Goal: Task Accomplishment & Management: Manage account settings

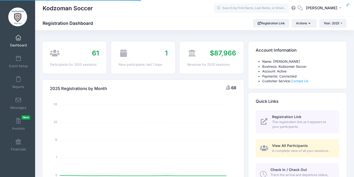
select select
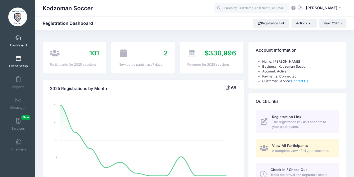
click at [15, 62] on link "Event Setup" at bounding box center [19, 62] width 24 height 18
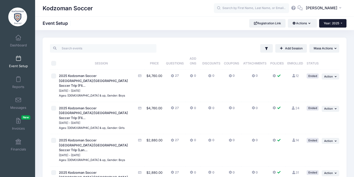
click at [335, 20] on button "Year: 2025" at bounding box center [332, 23] width 27 height 9
click at [333, 32] on link "Year: 2026" at bounding box center [335, 33] width 33 height 7
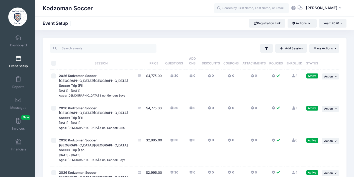
click at [18, 60] on span at bounding box center [18, 59] width 0 height 6
click at [351, 70] on div "Filter Filter Options Show: Active Live Completed ..." at bounding box center [194, 143] width 319 height 210
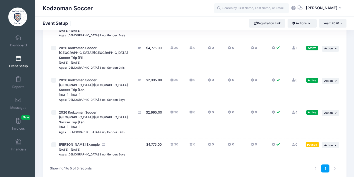
scroll to position [70, 0]
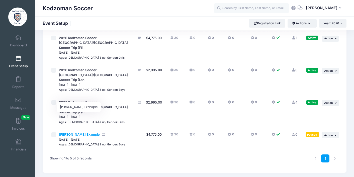
click at [78, 132] on span "Andrew Test Example" at bounding box center [79, 134] width 41 height 4
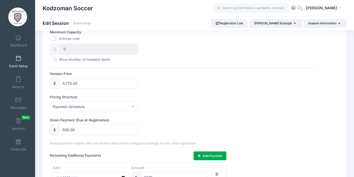
scroll to position [196, 0]
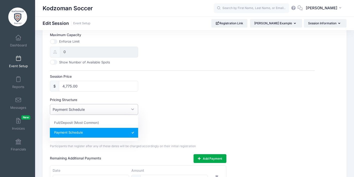
click at [133, 109] on span "Payment Schedule" at bounding box center [94, 109] width 88 height 11
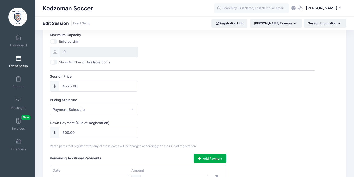
click at [186, 107] on div "Pricing Structure Full/Deposit (Most Common) Payment Schedule Payment Schedule" at bounding box center [182, 106] width 265 height 18
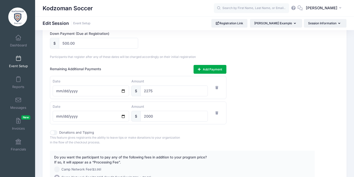
scroll to position [287, 0]
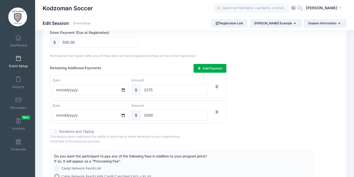
click at [278, 117] on div "Remaining Additional Payments Add Payment Date 2025-11-01 Amount $ 2275 Date 20…" at bounding box center [182, 93] width 265 height 59
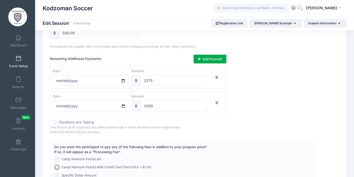
scroll to position [297, 0]
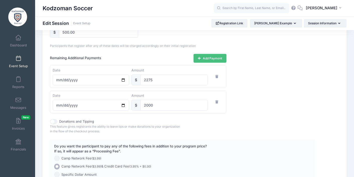
click at [199, 58] on icon "button" at bounding box center [200, 58] width 4 height 0
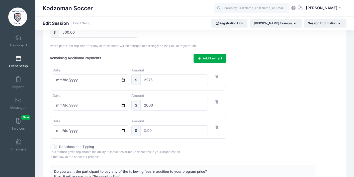
click at [306, 118] on div "Remaining Additional Payments Add Payment Date 2025-11-01 Amount $ 2275 Date 20…" at bounding box center [182, 96] width 265 height 85
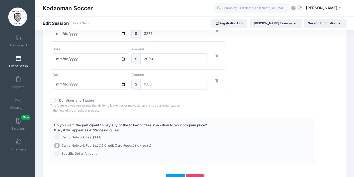
scroll to position [374, 0]
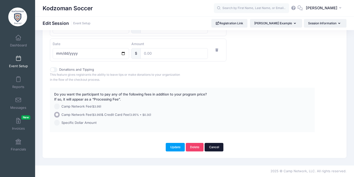
click at [215, 147] on link "Cancel" at bounding box center [213, 147] width 19 height 9
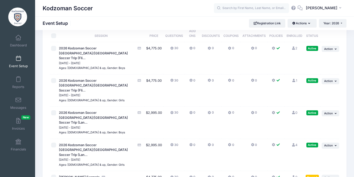
scroll to position [29, 0]
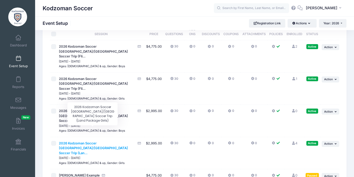
click at [106, 141] on span "2026 Kodzoman Soccer [GEOGRAPHIC_DATA]/[GEOGRAPHIC_DATA] Soccer Trip (Lan..." at bounding box center [93, 148] width 69 height 14
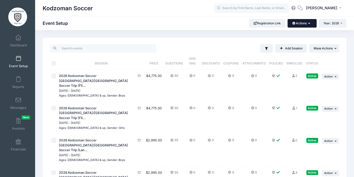
click at [306, 25] on button "Actions" at bounding box center [301, 23] width 29 height 9
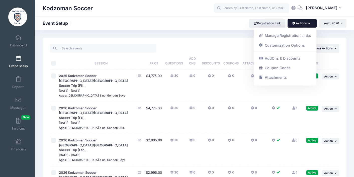
click at [351, 43] on div "Filter Filter Options Show: Active Live Completed ..." at bounding box center [194, 143] width 319 height 210
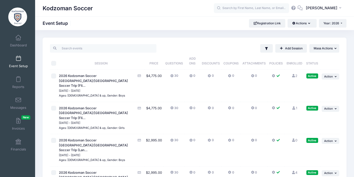
click at [347, 72] on div "Filter Filter Options Show: Active Live Completed Add Session ..." at bounding box center [194, 140] width 309 height 205
click at [17, 42] on link "Dashboard" at bounding box center [19, 41] width 24 height 18
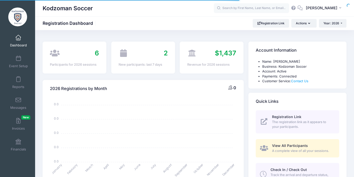
select select
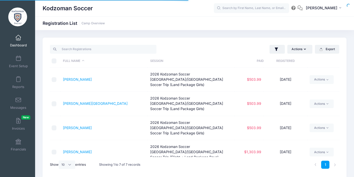
select select "10"
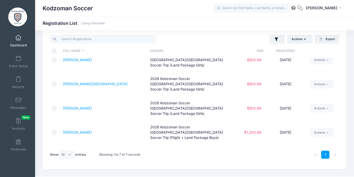
scroll to position [10, 0]
drag, startPoint x: 336, startPoint y: 126, endPoint x: 337, endPoint y: 120, distance: 6.3
click at [337, 120] on td "Actions Email Send Payment Reminder Assign Labels Internal Notes Change Session…" at bounding box center [323, 132] width 32 height 24
click at [337, 120] on div "Full Name Session Paid Registered Burnes, Tayte 2026 Kodzoman Soccer Denmark/Sw…" at bounding box center [194, 102] width 289 height 89
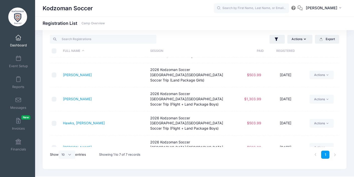
scroll to position [0, 0]
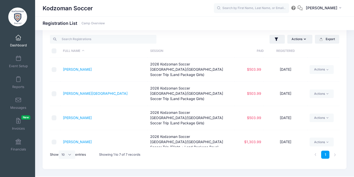
click at [18, 38] on span at bounding box center [18, 38] width 0 height 6
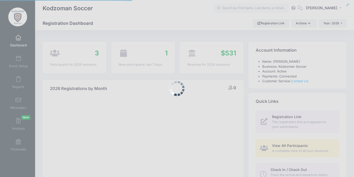
select select
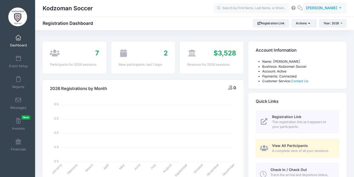
click at [335, 9] on span "[PERSON_NAME]" at bounding box center [322, 8] width 32 height 6
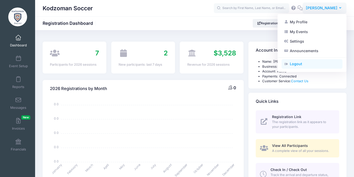
click at [296, 64] on link "Logout" at bounding box center [311, 64] width 61 height 10
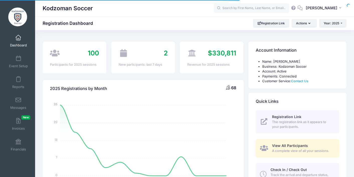
select select
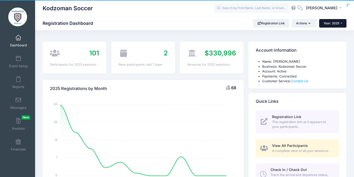
click at [338, 24] on span "Year: 2025" at bounding box center [331, 23] width 16 height 4
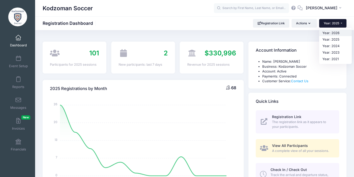
click at [335, 32] on link "Year: 2026" at bounding box center [335, 33] width 33 height 7
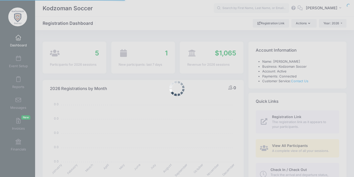
select select
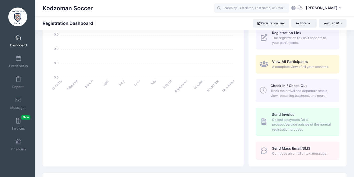
scroll to position [57, 0]
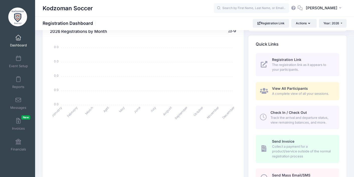
click at [284, 88] on span "View All Participants" at bounding box center [290, 88] width 36 height 4
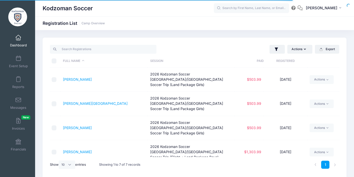
select select "10"
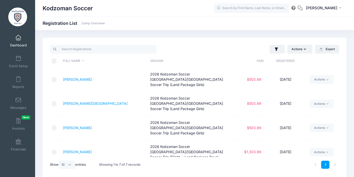
click at [350, 52] on div "Actions Assign Labels Send Email Send Payment Reminder Send Document Upload Rem…" at bounding box center [194, 108] width 319 height 141
click at [337, 10] on button "[PERSON_NAME]" at bounding box center [324, 9] width 44 height 12
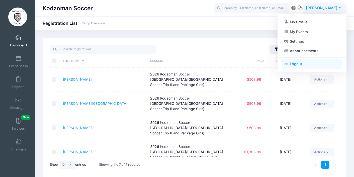
click at [301, 64] on link "Logout" at bounding box center [311, 64] width 61 height 10
